Goal: Task Accomplishment & Management: Use online tool/utility

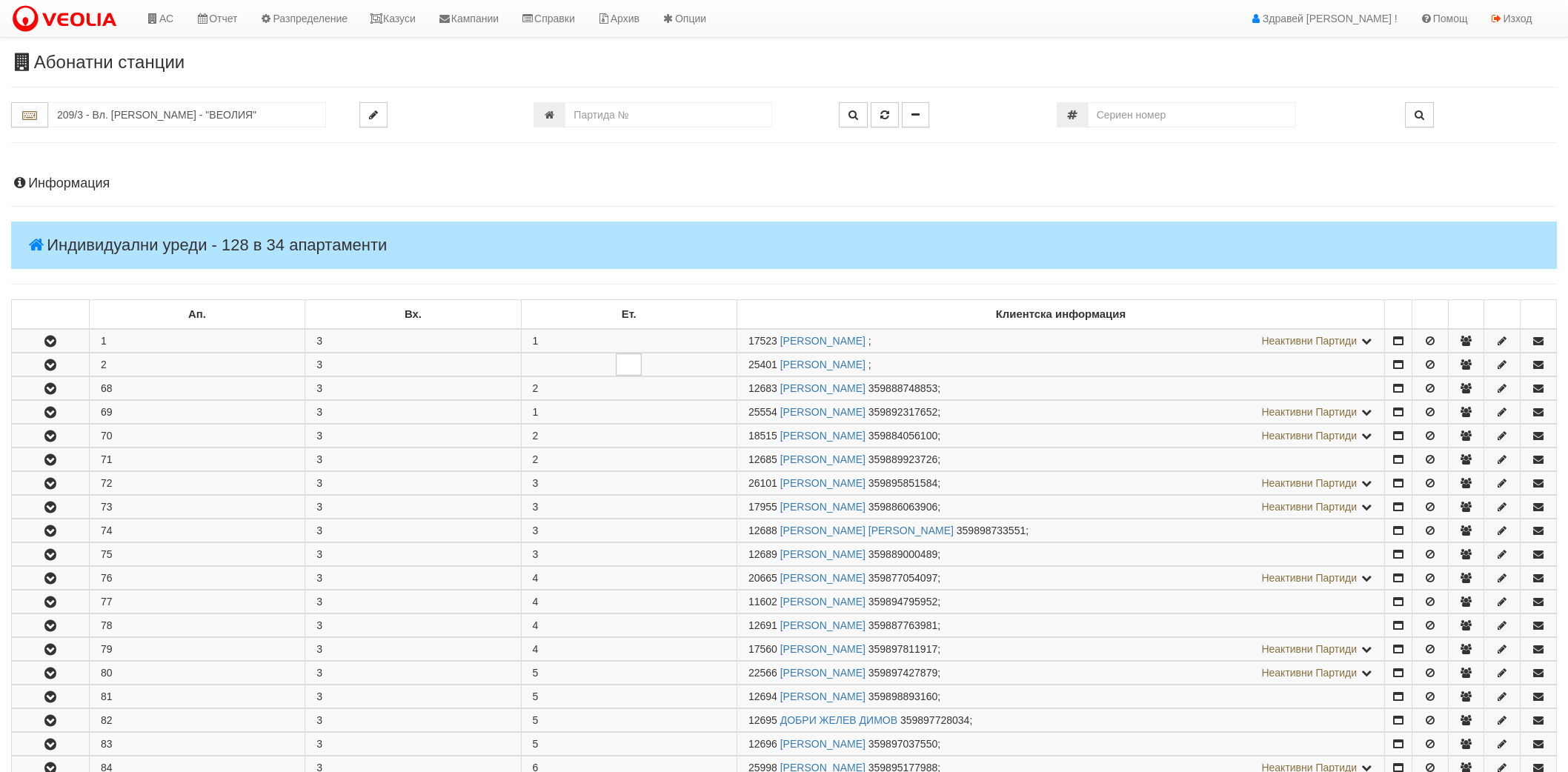
scroll to position [833, 0]
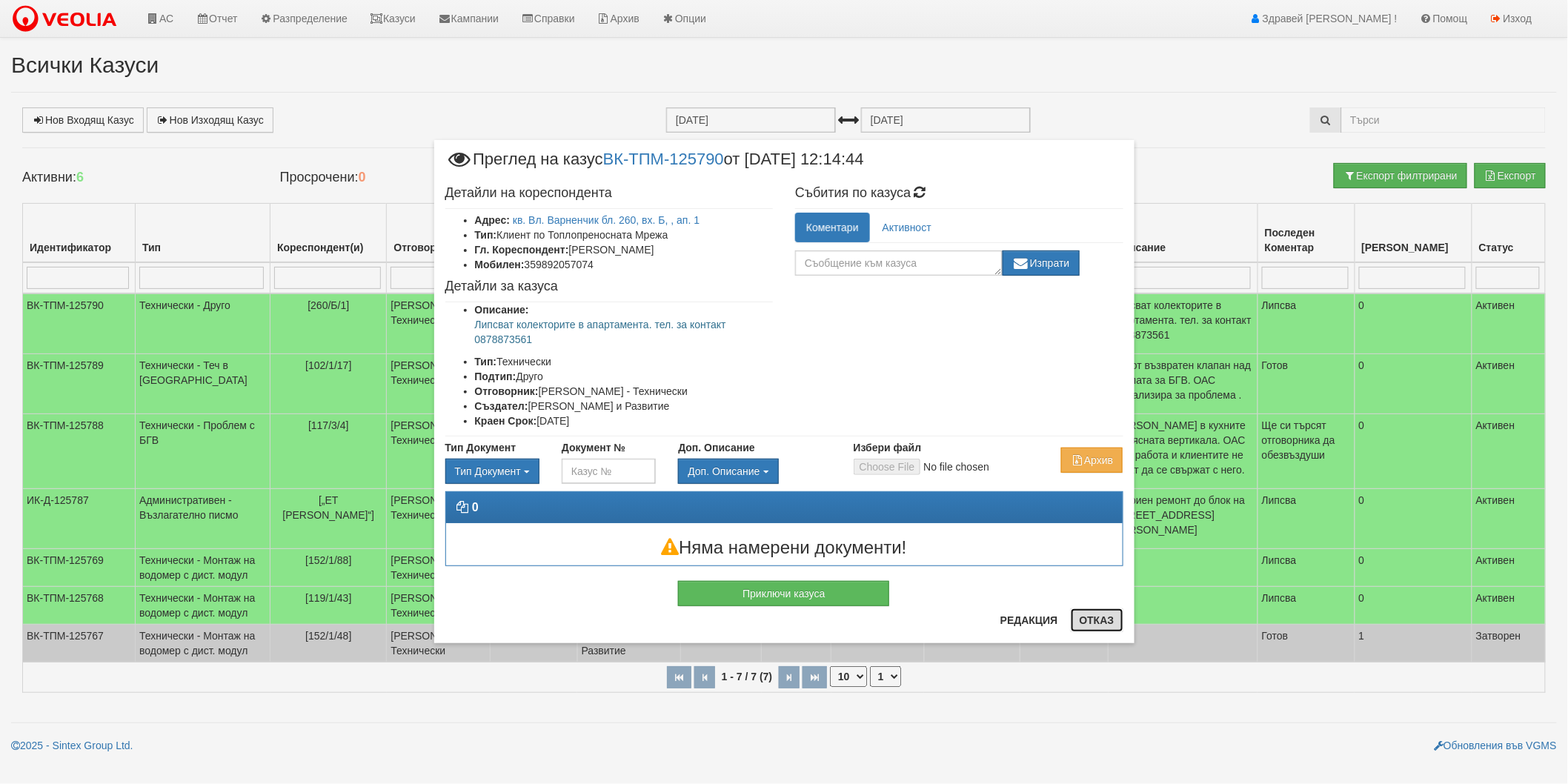
click at [1103, 620] on button "Отказ" at bounding box center [1097, 620] width 52 height 24
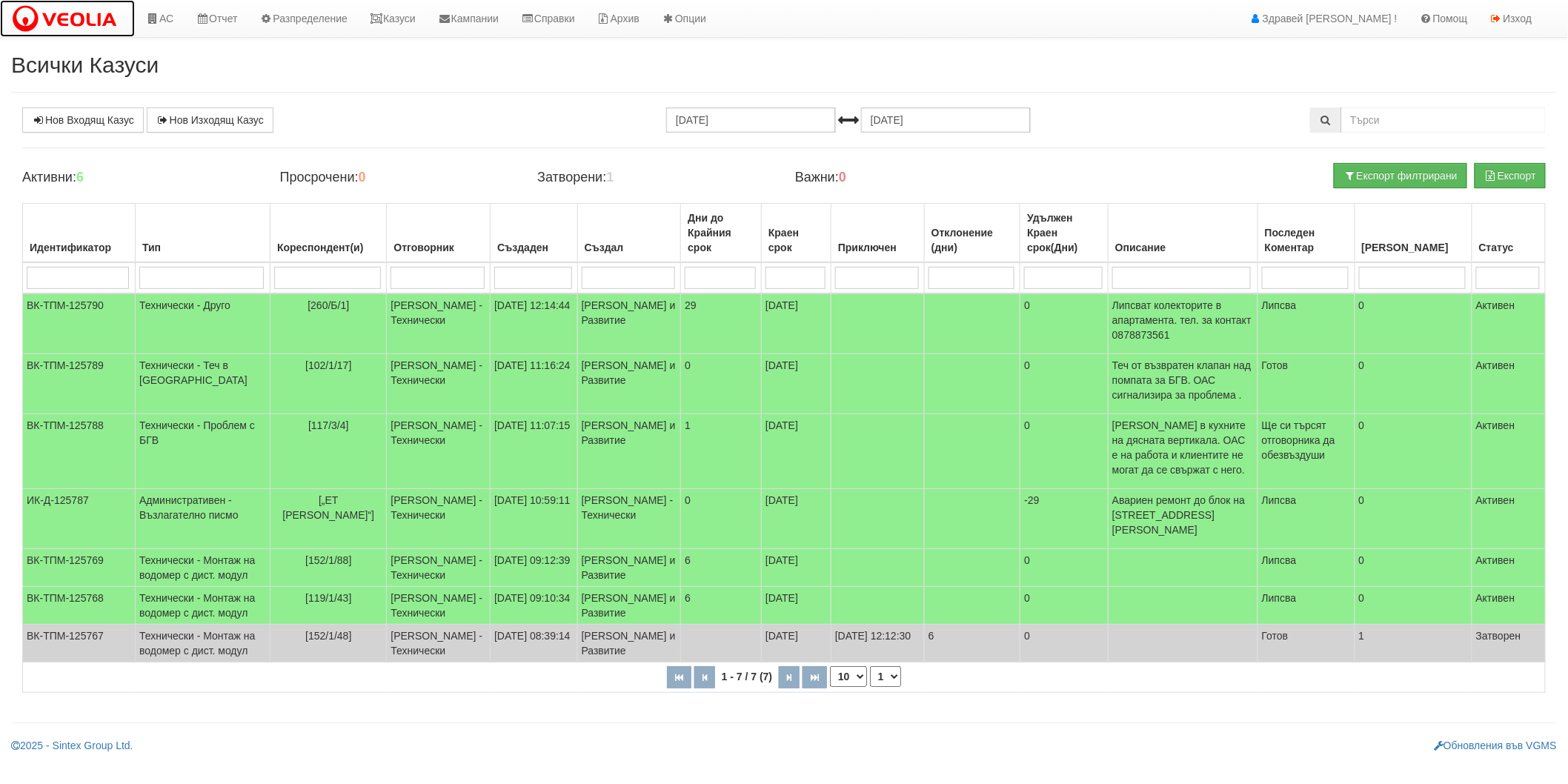
click at [120, 22] on img at bounding box center [68, 19] width 113 height 31
click at [159, 15] on link "АС" at bounding box center [159, 18] width 49 height 37
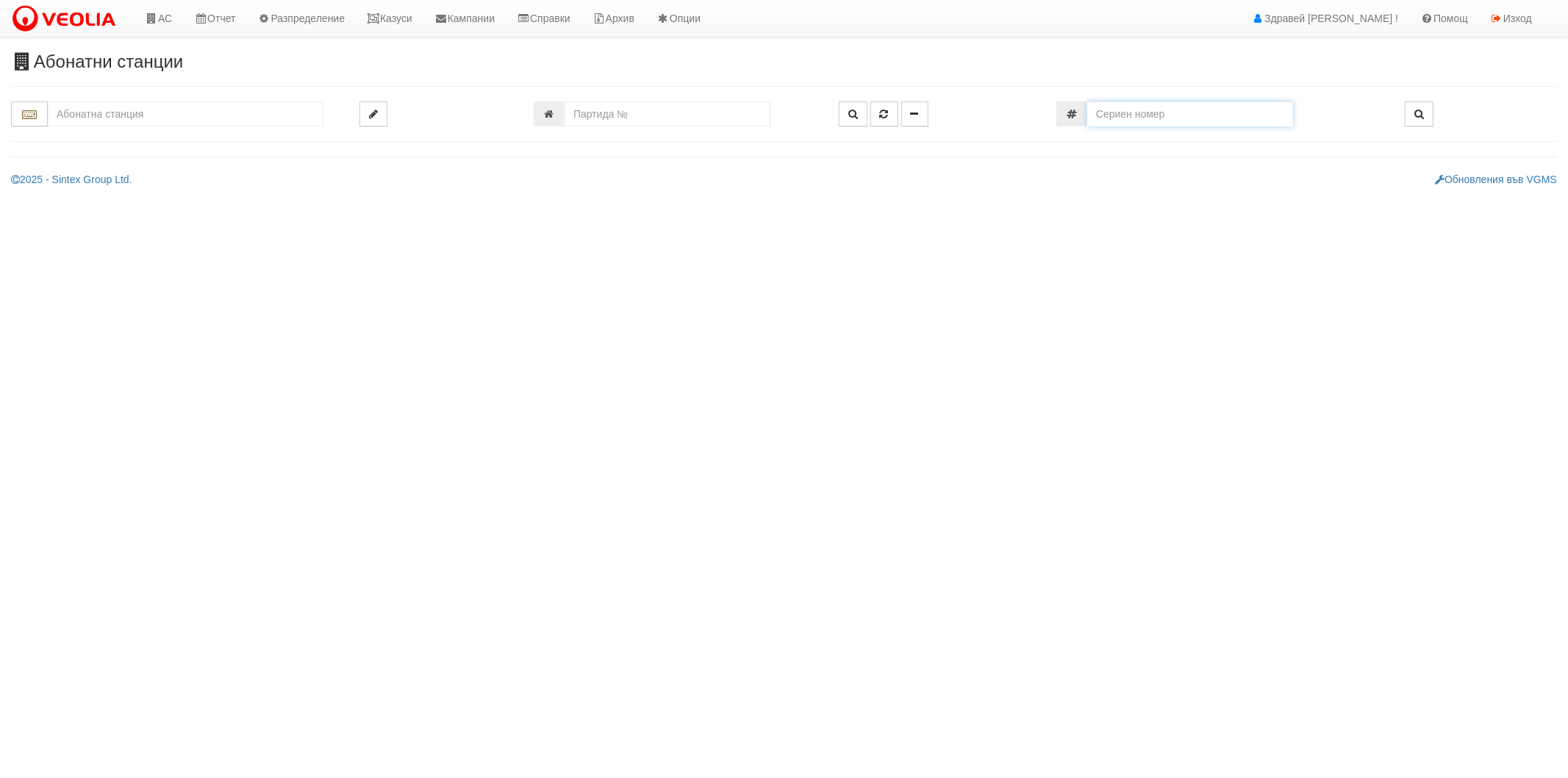
click at [1103, 111] on input "number" at bounding box center [1190, 113] width 206 height 25
type input "57593274"
type input "214/6 - "ТЕХЕМ СЪРВИСИС" ЕООД"
type input "25473"
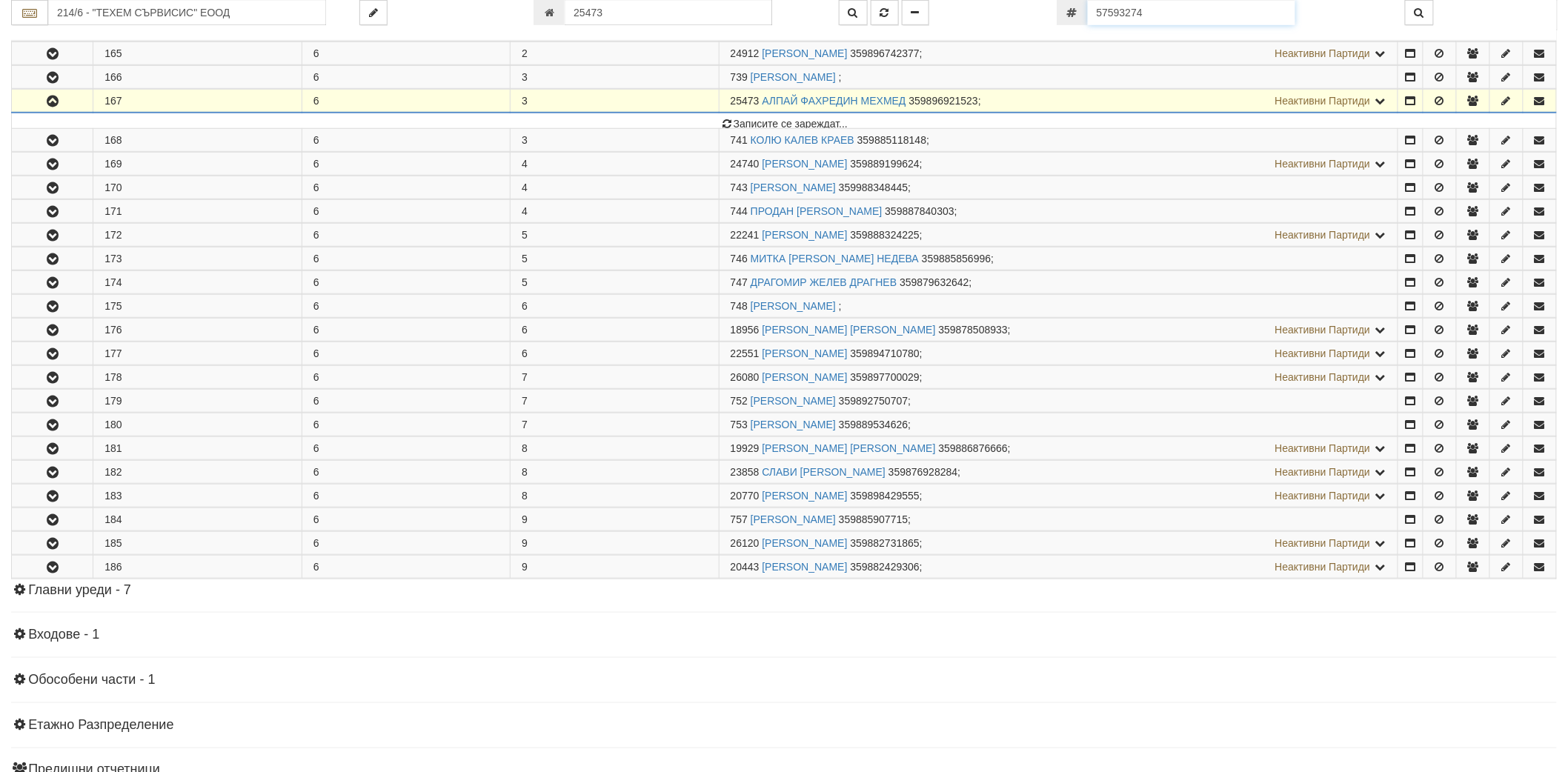
scroll to position [460, 0]
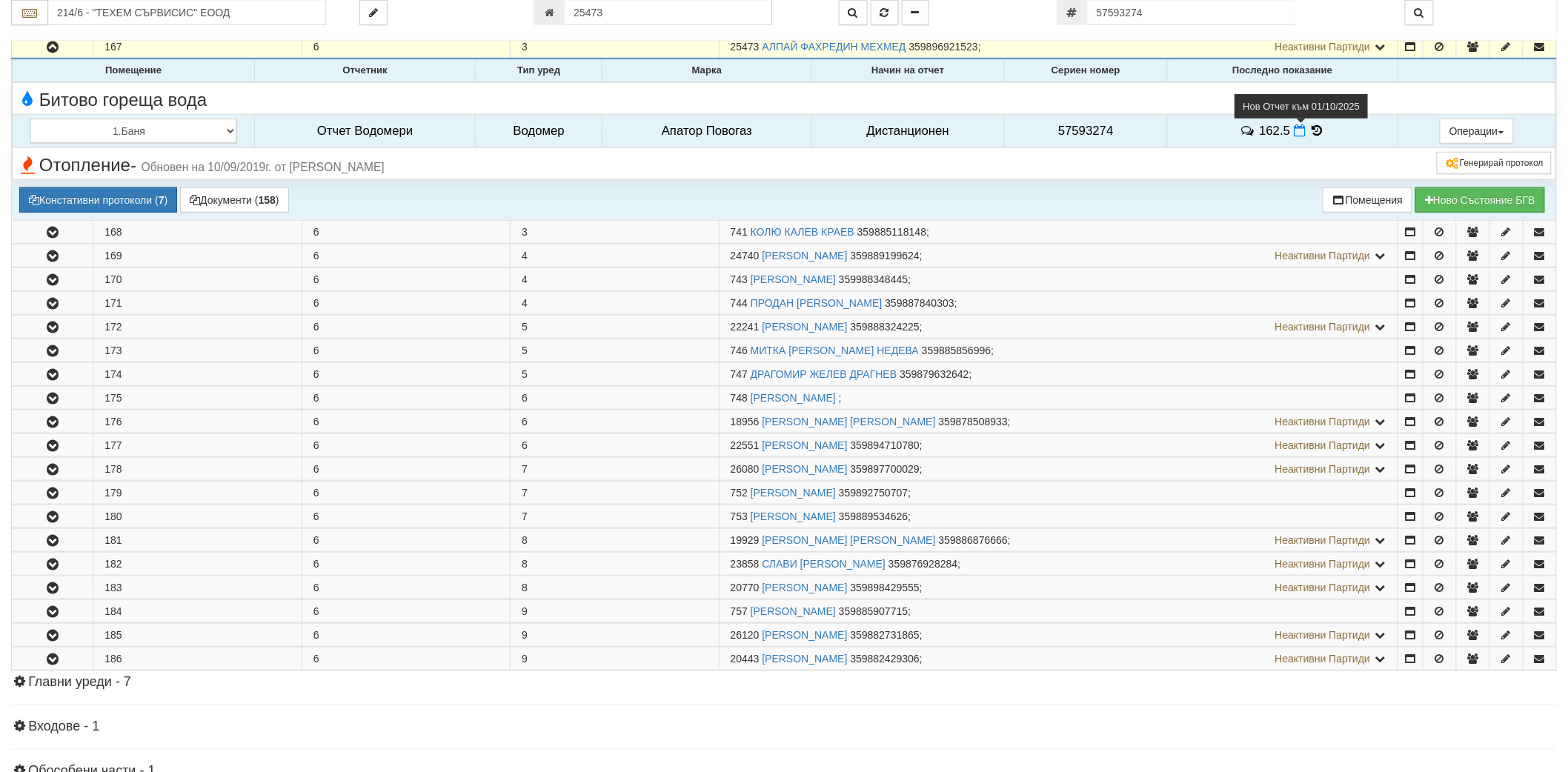
click at [1299, 130] on icon at bounding box center [1300, 131] width 12 height 13
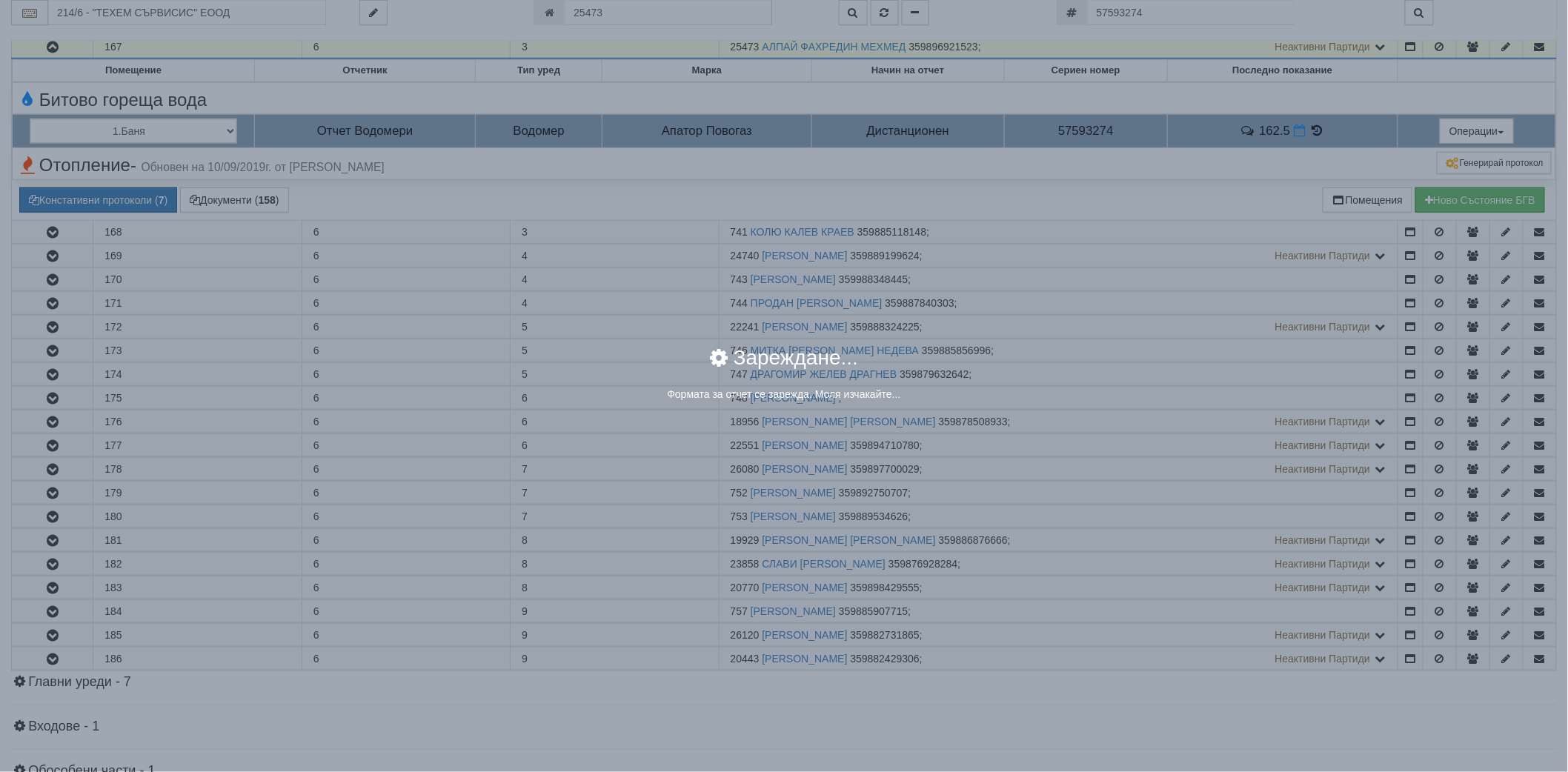
select select "8ac75930-9bfd-e511-80be-8d5a1dced85a"
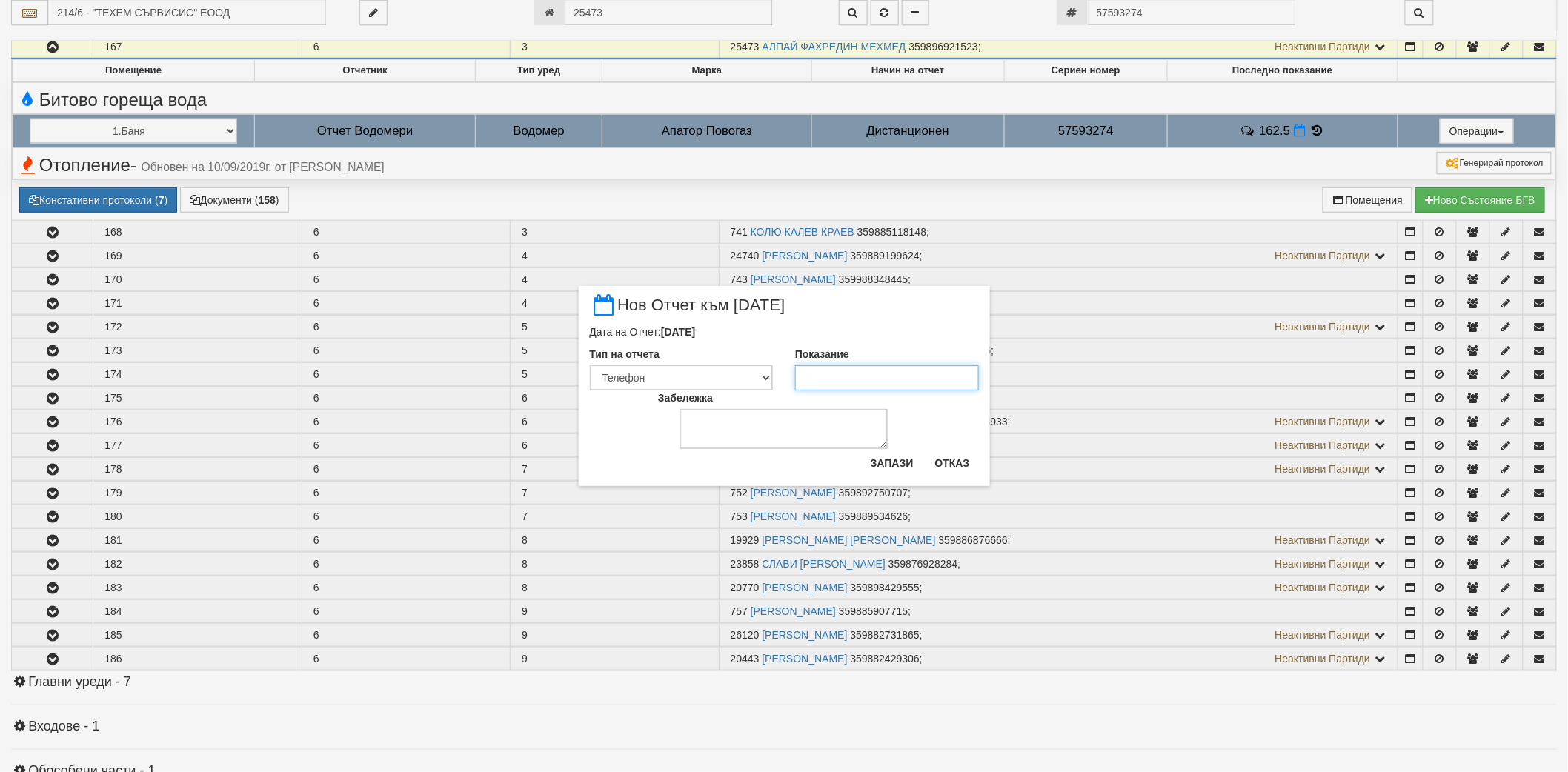
click at [947, 383] on input "Показание" at bounding box center [887, 377] width 184 height 25
type input "171.8"
click at [874, 461] on button "Запази" at bounding box center [892, 462] width 61 height 24
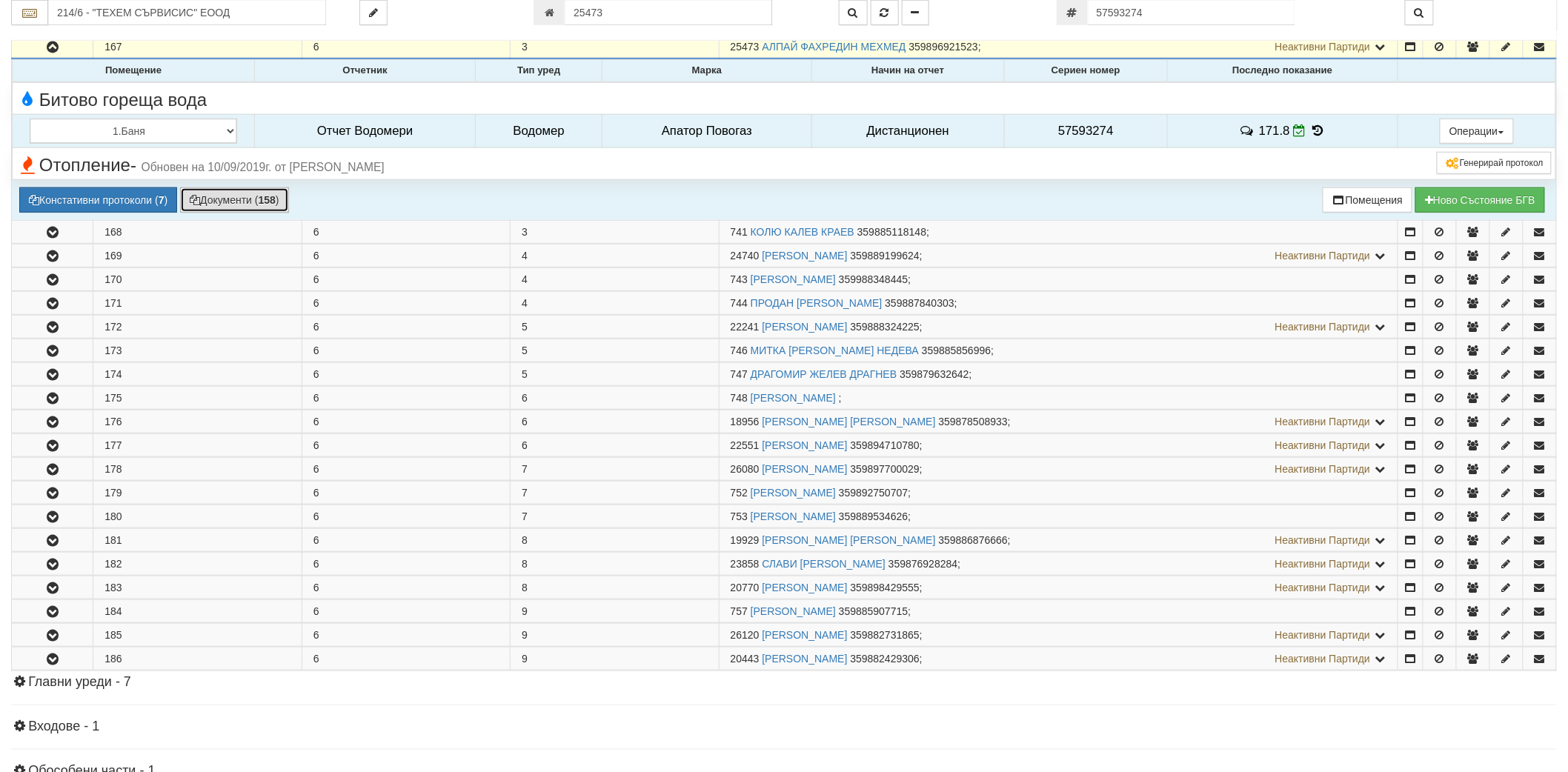
click at [241, 192] on button "Документи ( 158 )" at bounding box center [234, 200] width 109 height 25
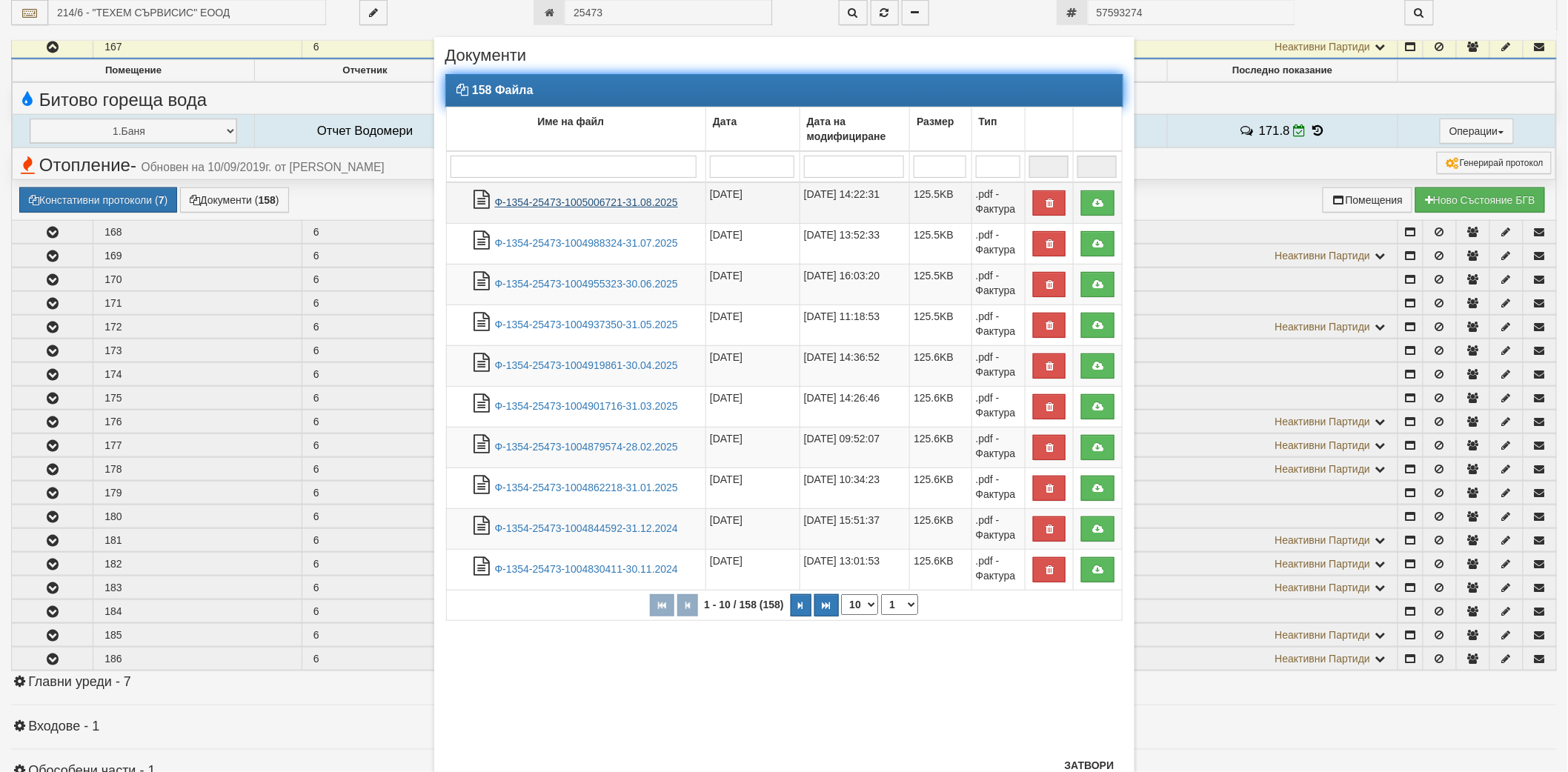
click at [526, 202] on link "Ф-1354-25473-1005006721-31.08.2025" at bounding box center [586, 202] width 183 height 12
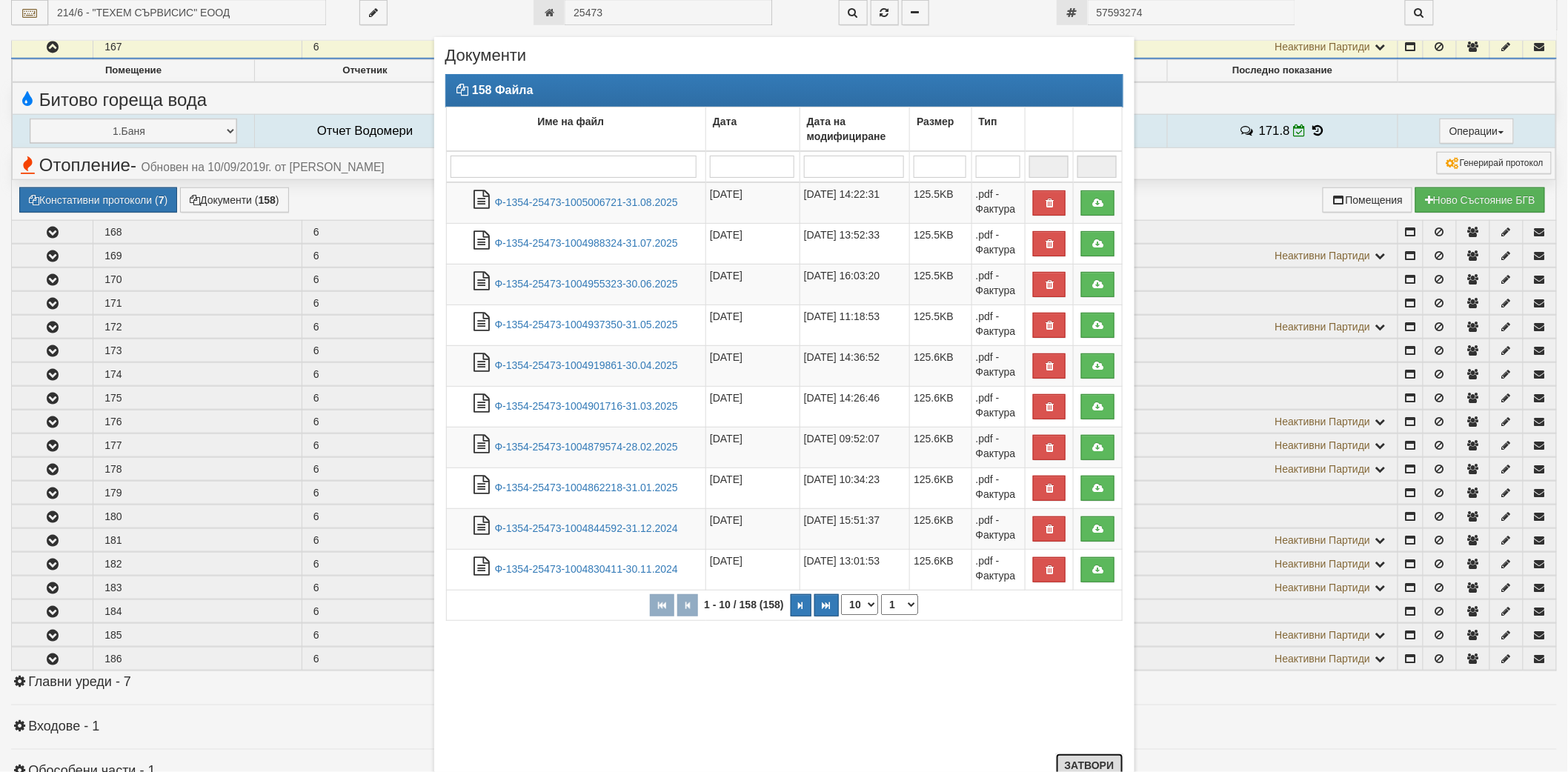
click at [1093, 758] on button "Затвори" at bounding box center [1090, 765] width 68 height 24
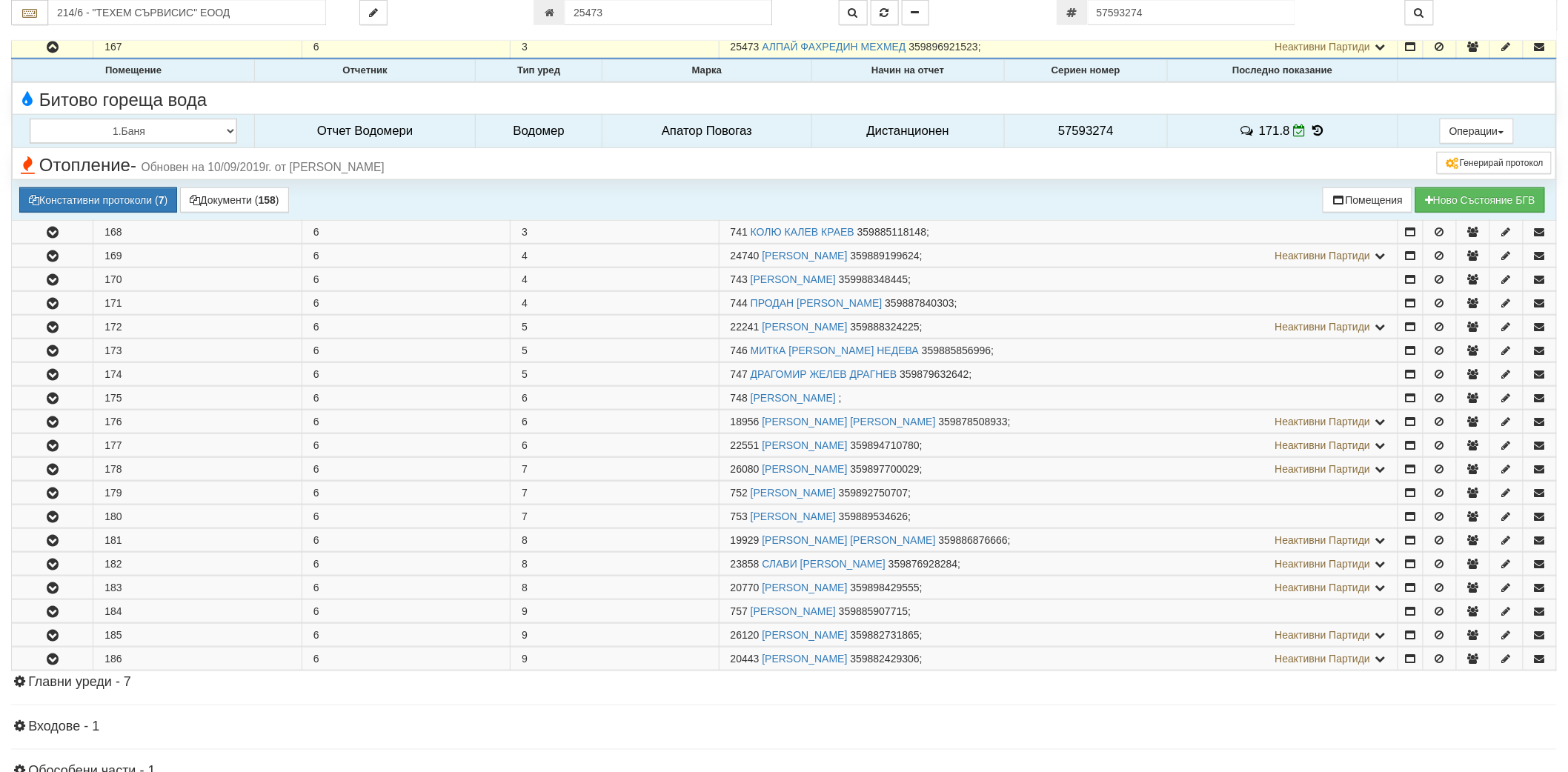
click at [1316, 128] on icon at bounding box center [1317, 131] width 16 height 13
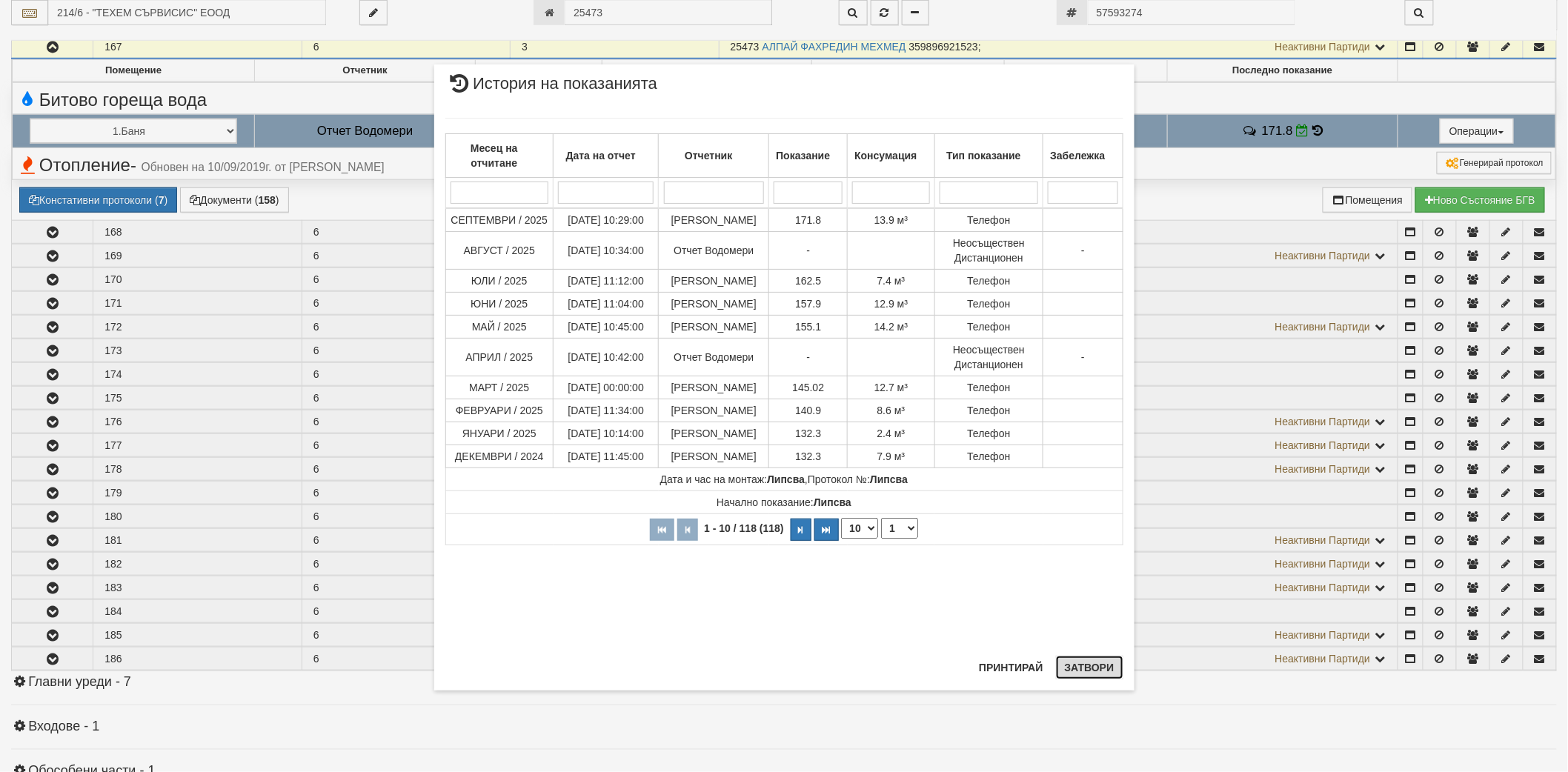
click at [1080, 666] on button "Затвори" at bounding box center [1090, 667] width 68 height 24
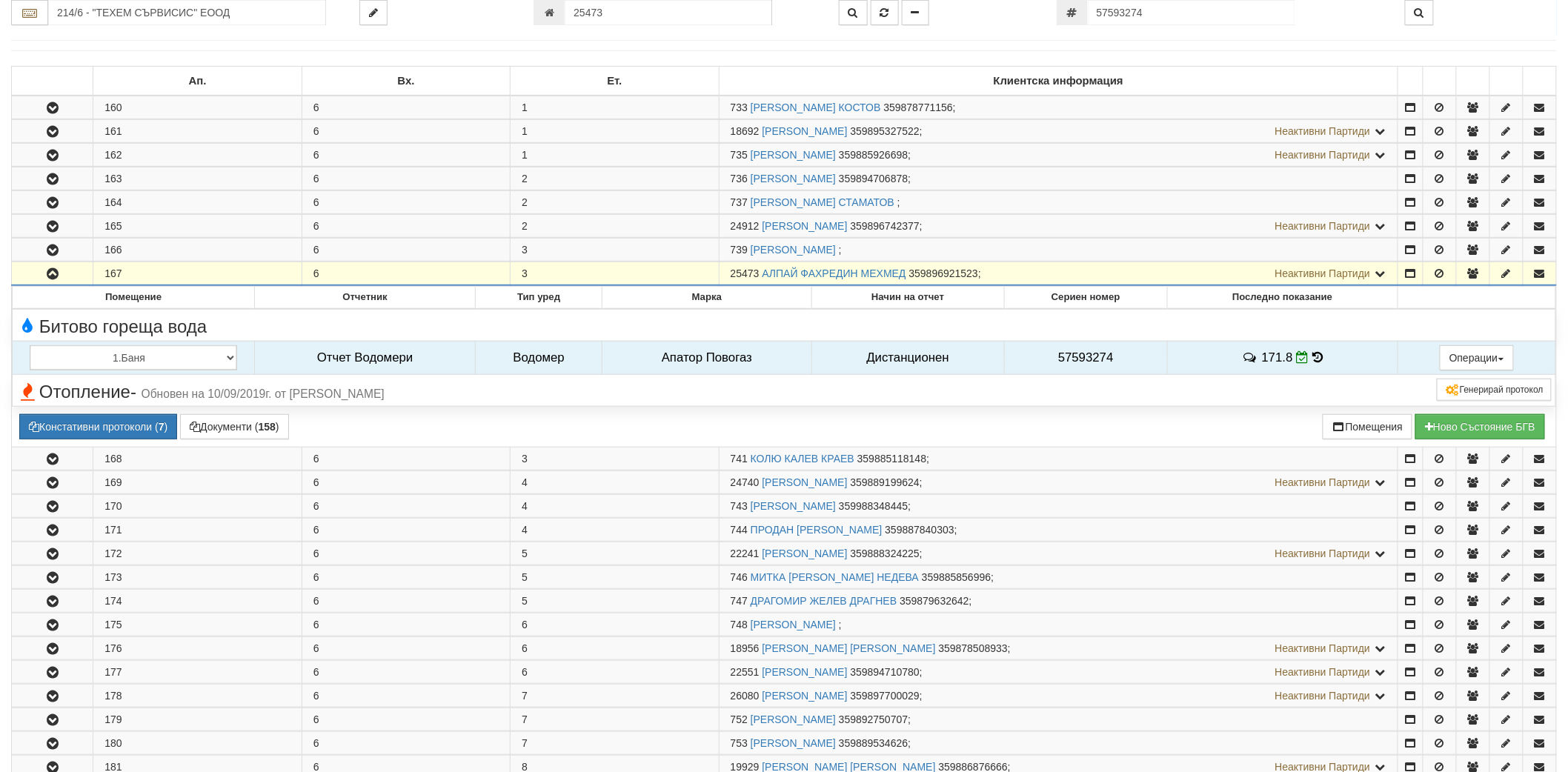
scroll to position [213, 0]
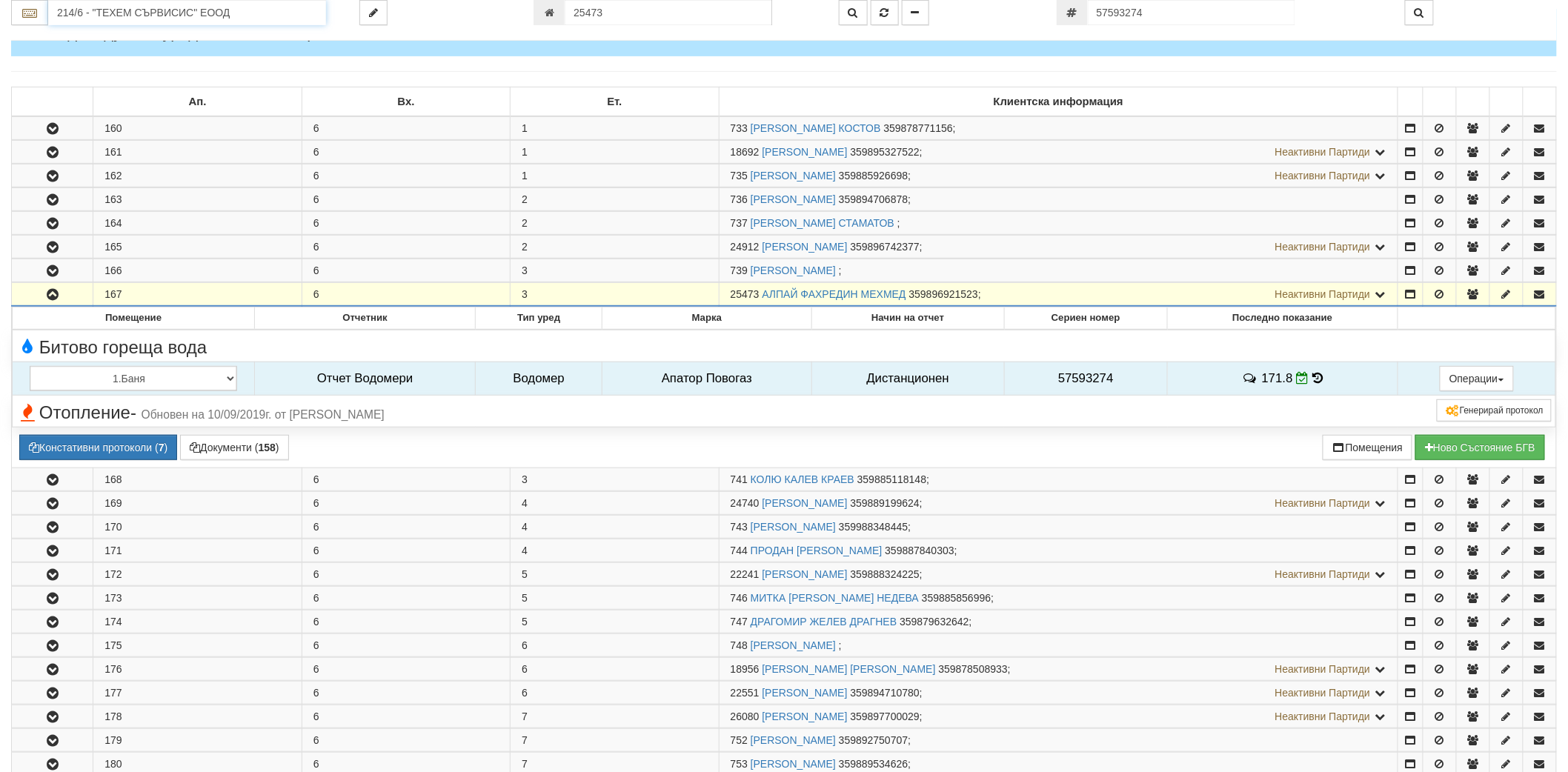
click at [257, 17] on input "214/6 - "ТЕХЕМ СЪРВИСИС" ЕООД" at bounding box center [186, 12] width 278 height 25
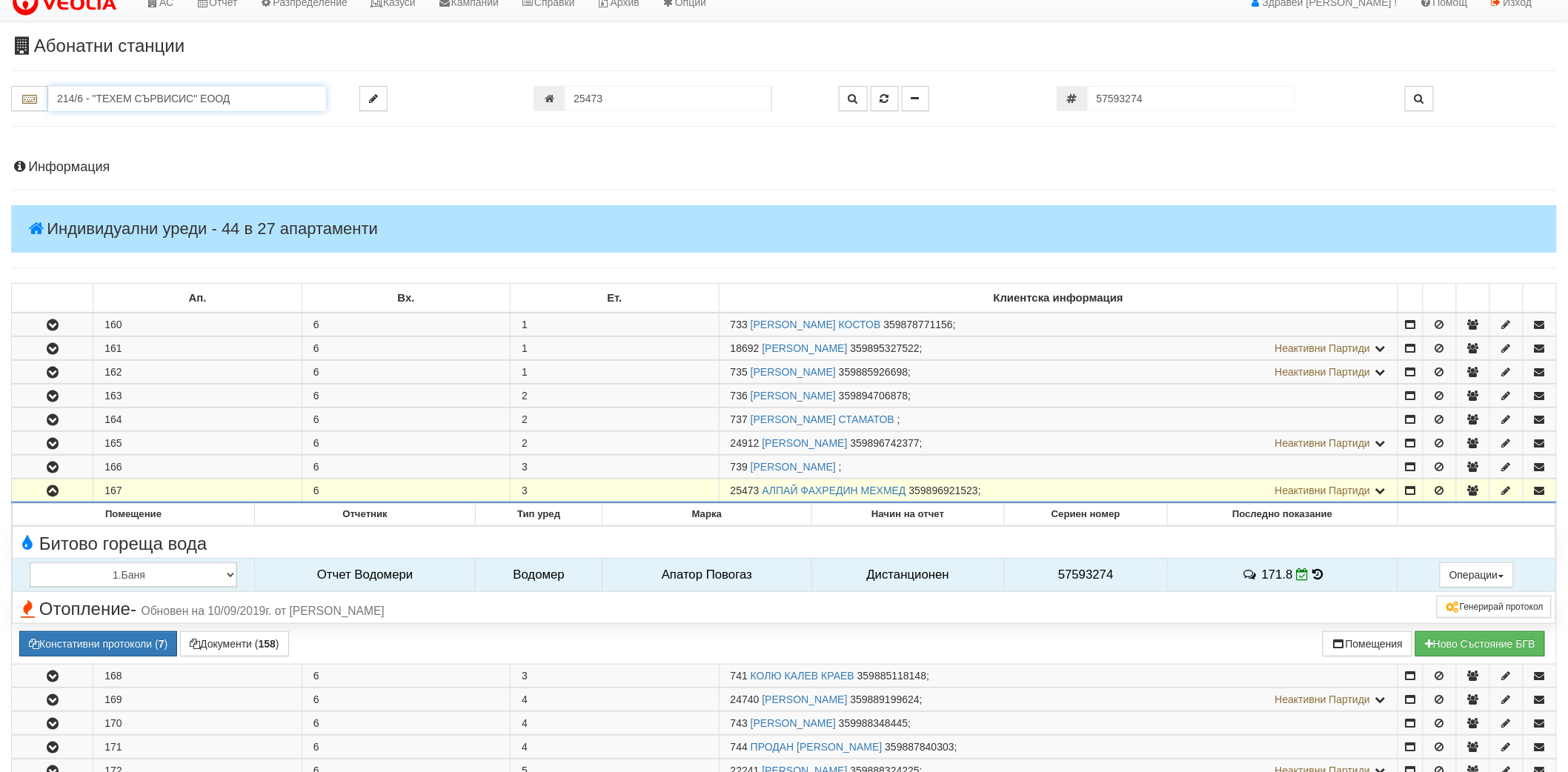
scroll to position [0, 0]
